Goal: Book appointment/travel/reservation

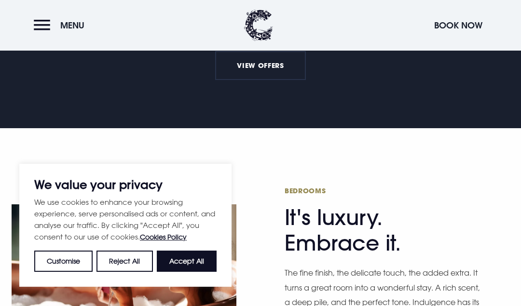
scroll to position [444, 0]
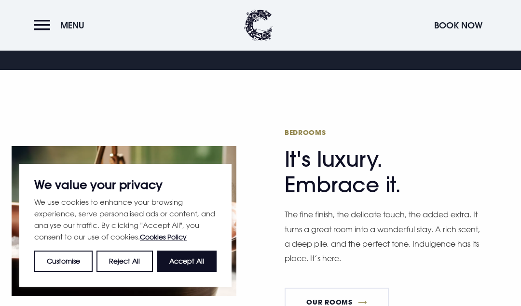
click at [189, 267] on button "Accept All" at bounding box center [187, 261] width 60 height 21
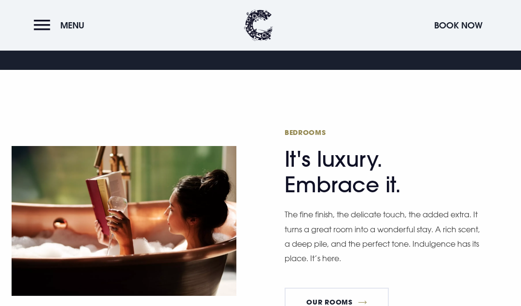
checkbox input "true"
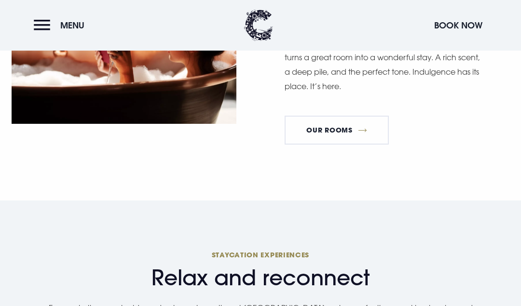
scroll to position [620, 0]
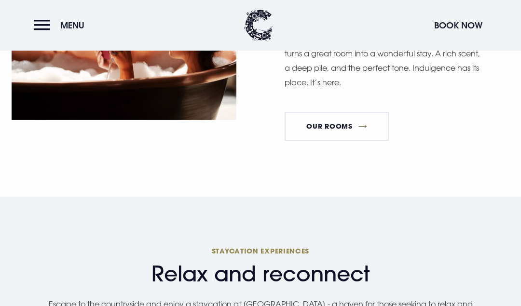
click at [487, 24] on button "Book Now" at bounding box center [458, 25] width 58 height 21
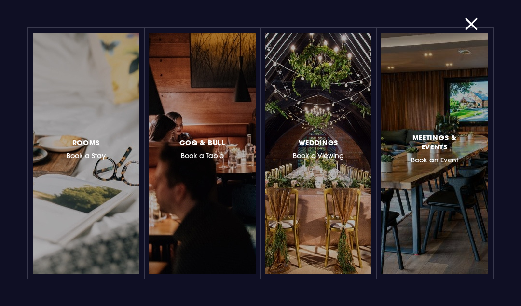
click at [207, 145] on span "Coq & Bull" at bounding box center [202, 142] width 46 height 9
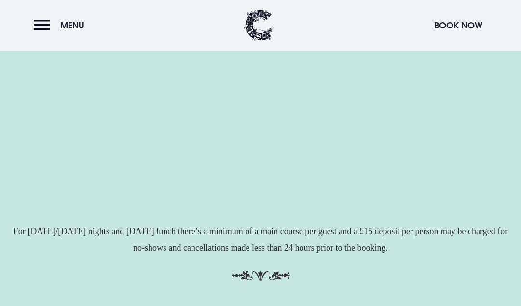
scroll to position [306, 0]
